Goal: Task Accomplishment & Management: Manage account settings

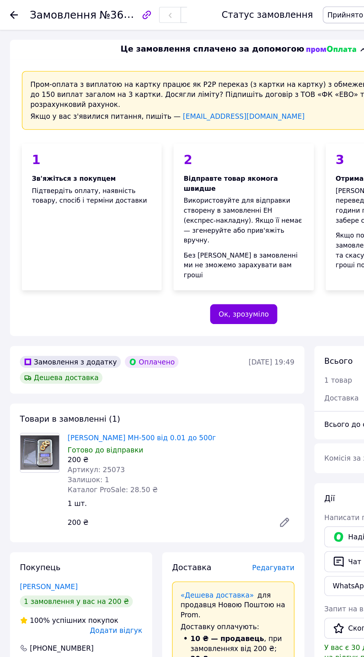
click at [8, 11] on use at bounding box center [10, 11] width 6 height 6
